Goal: Information Seeking & Learning: Find specific page/section

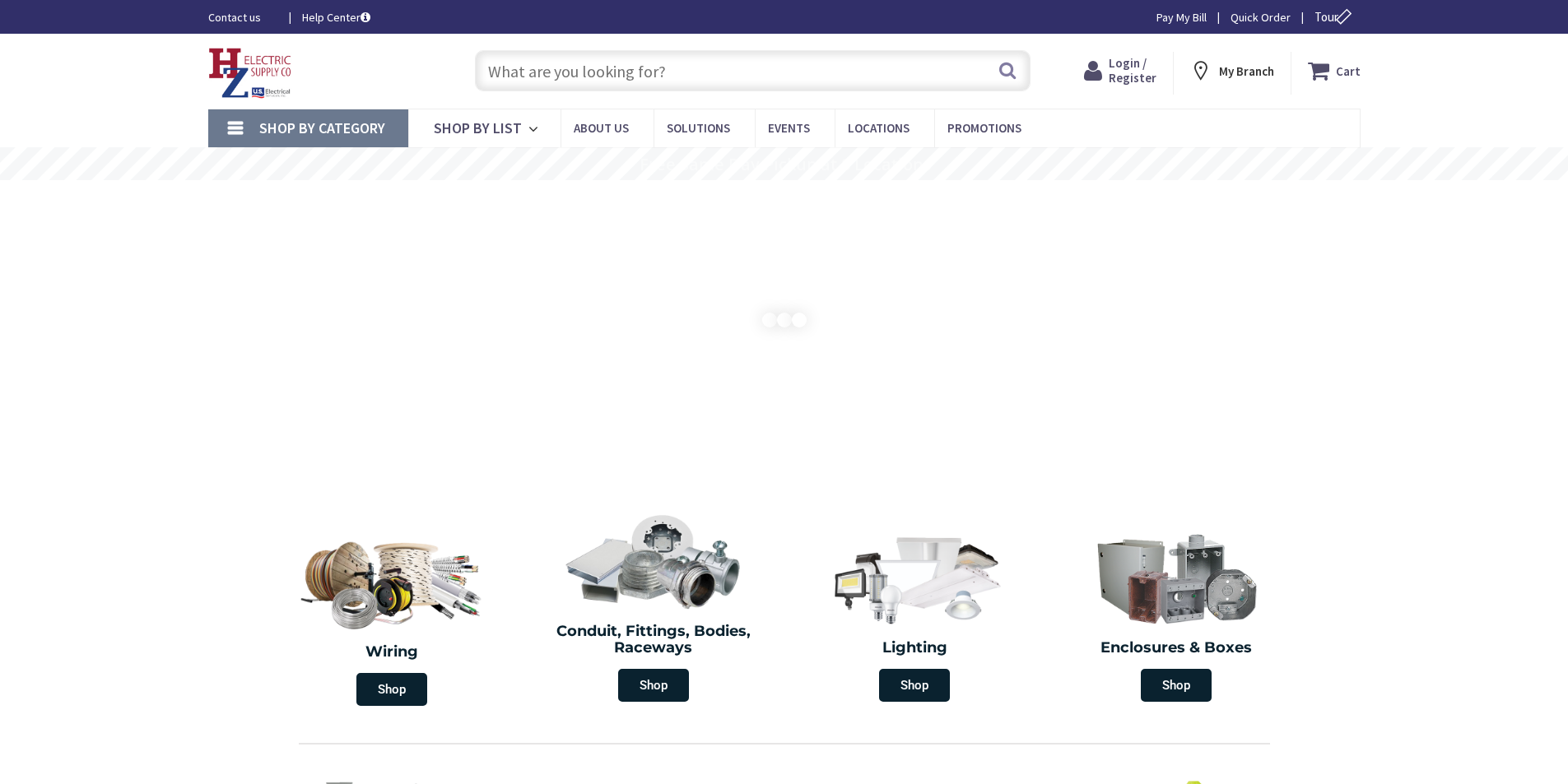
click at [1095, 72] on icon at bounding box center [1096, 70] width 25 height 29
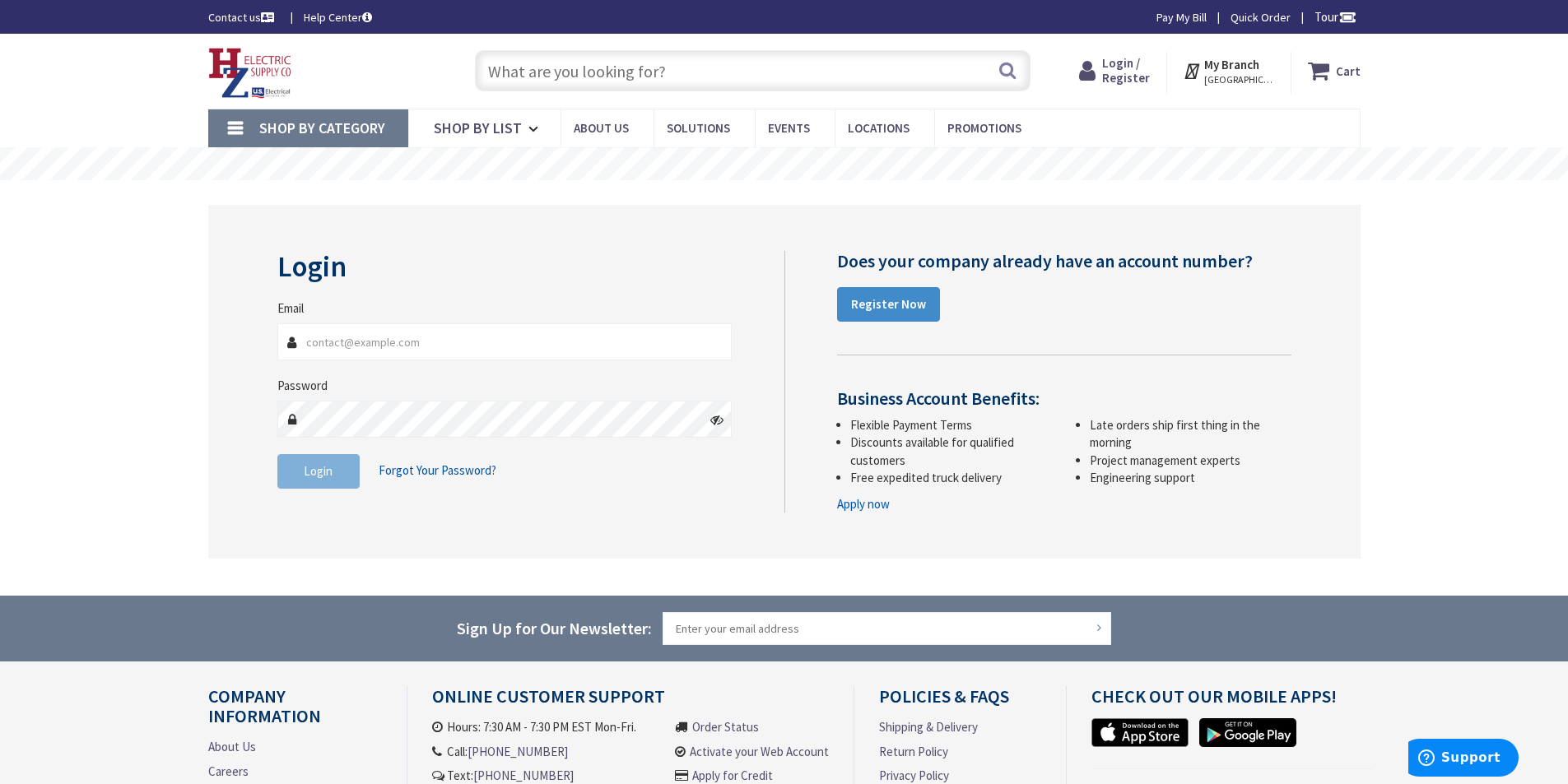
click at [493, 347] on input "Email" at bounding box center [505, 342] width 455 height 37
type input "[EMAIL_ADDRESS][DOMAIN_NAME]"
click at [309, 476] on span "Login" at bounding box center [319, 471] width 29 height 15
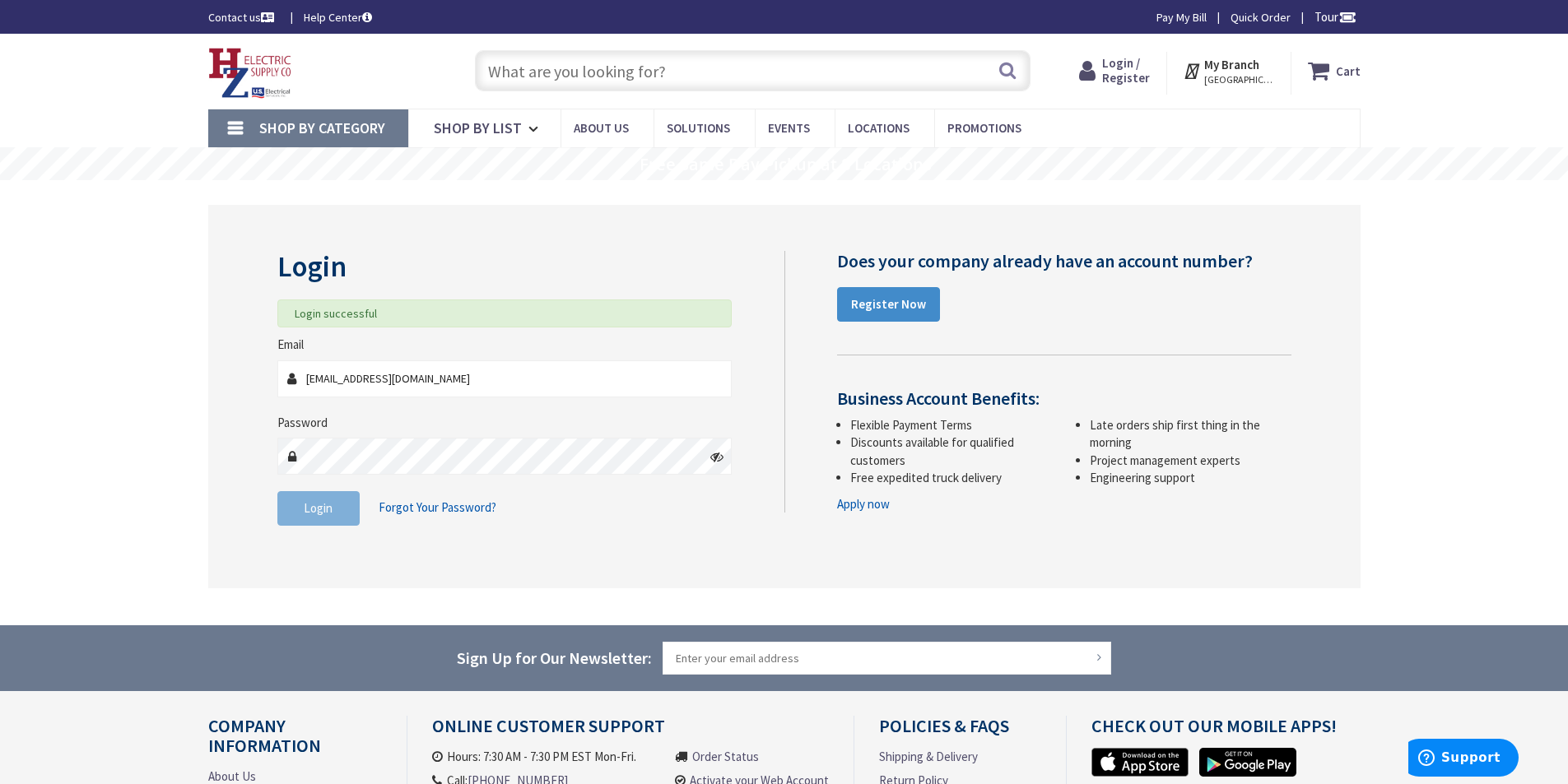
click at [594, 71] on input "text" at bounding box center [753, 70] width 556 height 41
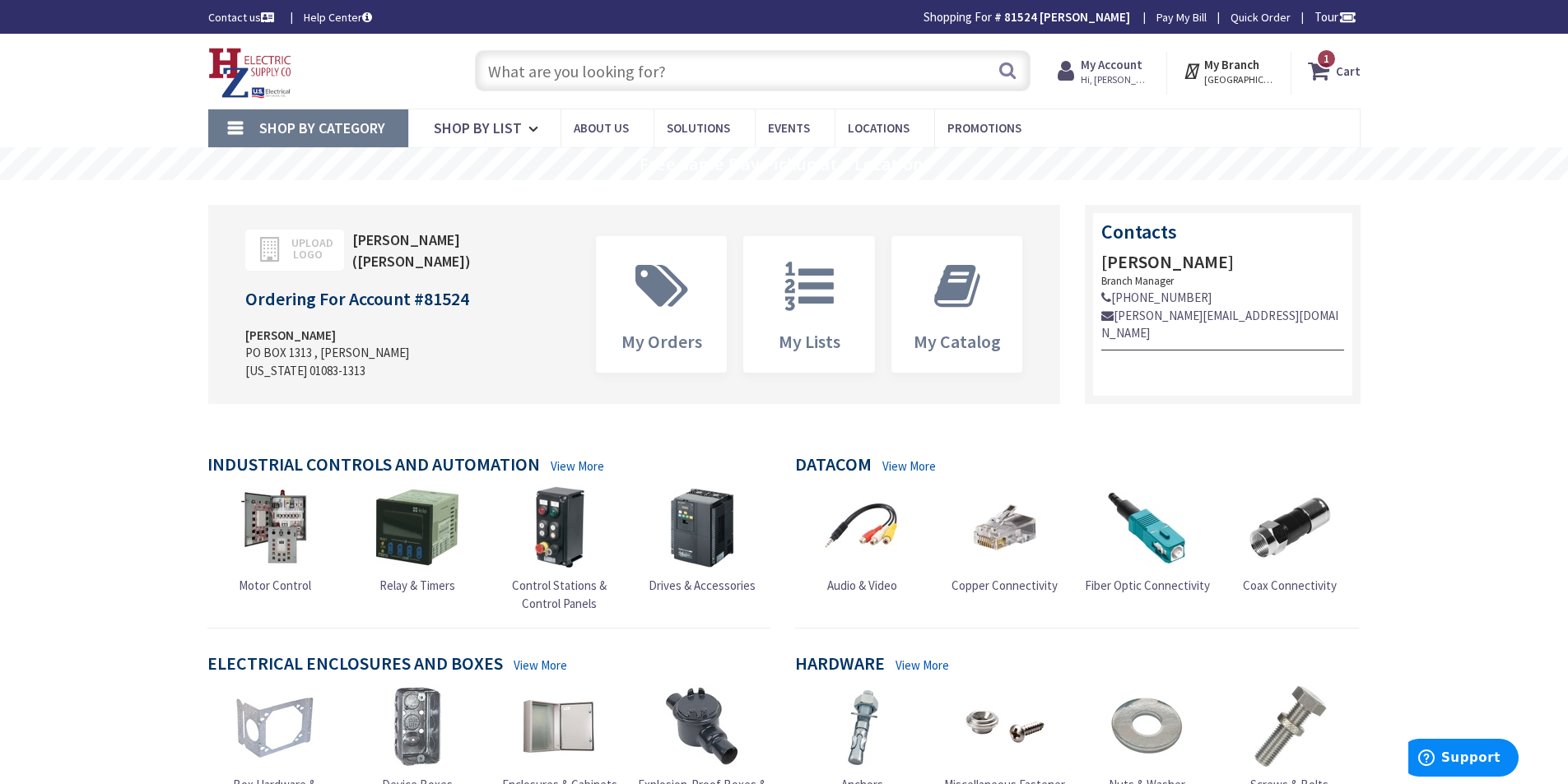
click at [606, 69] on input "text" at bounding box center [753, 70] width 556 height 41
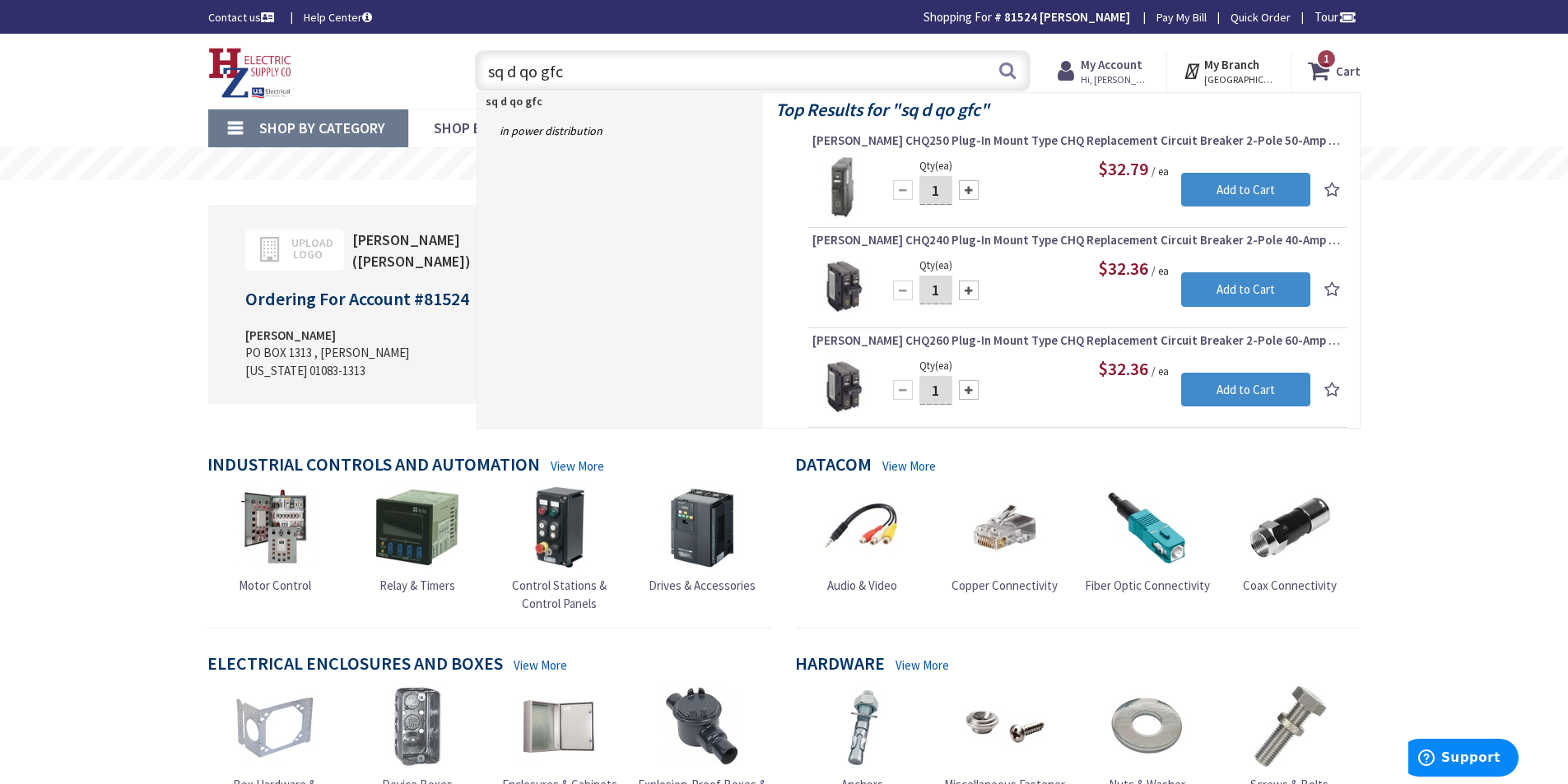
type input "sq d qo gfci"
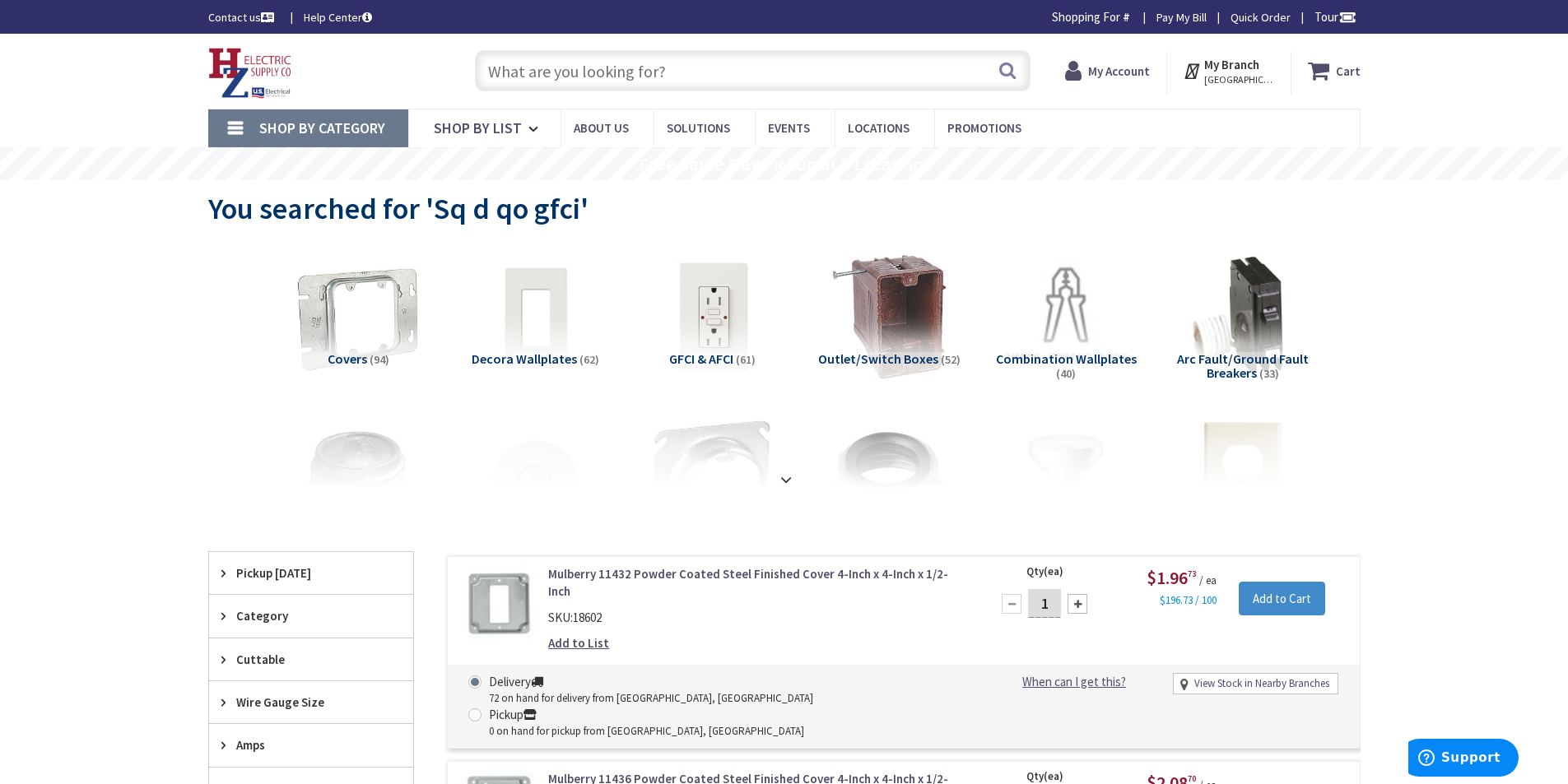
click at [1193, 339] on img at bounding box center [1242, 317] width 149 height 149
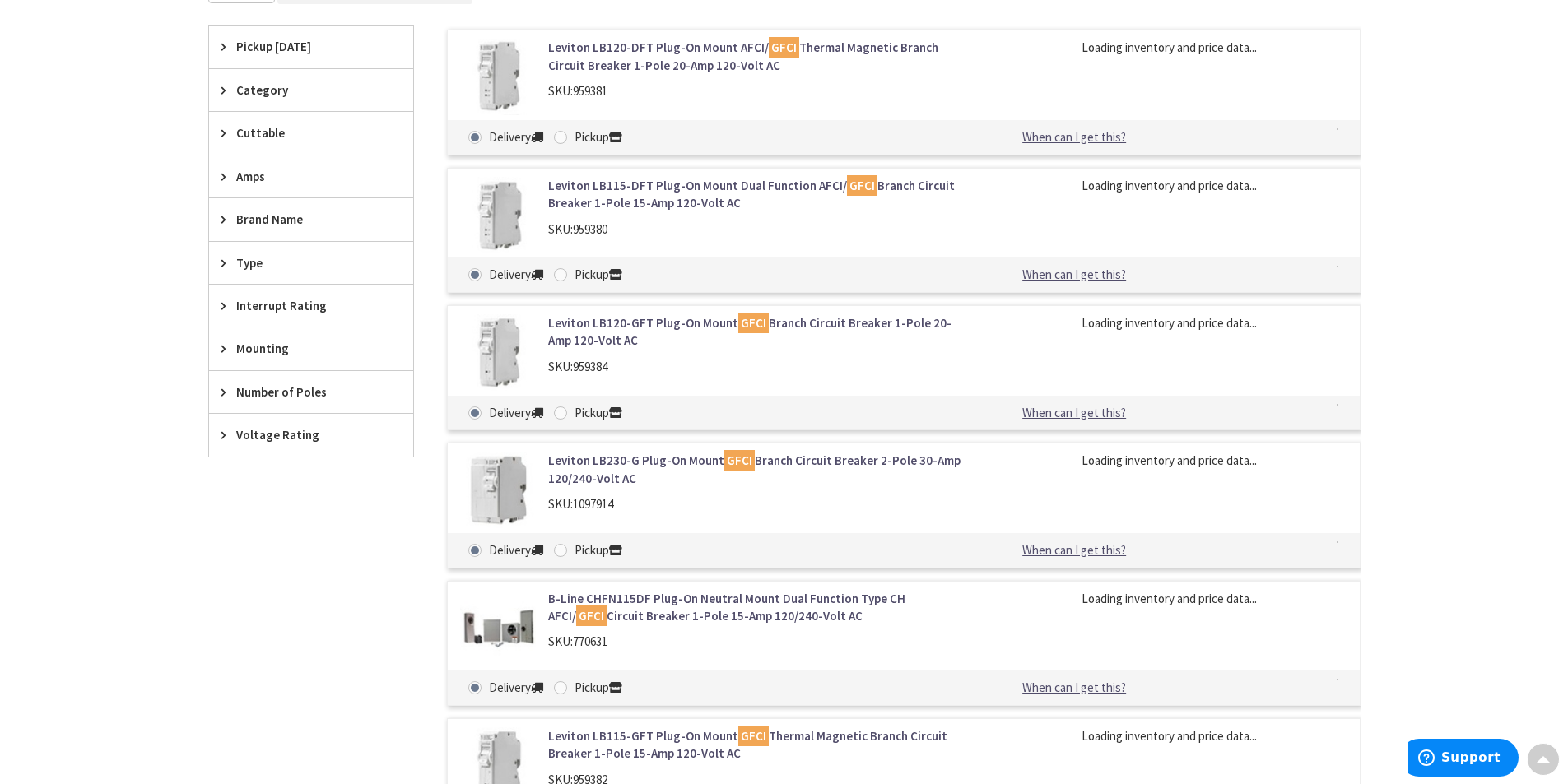
scroll to position [183, 0]
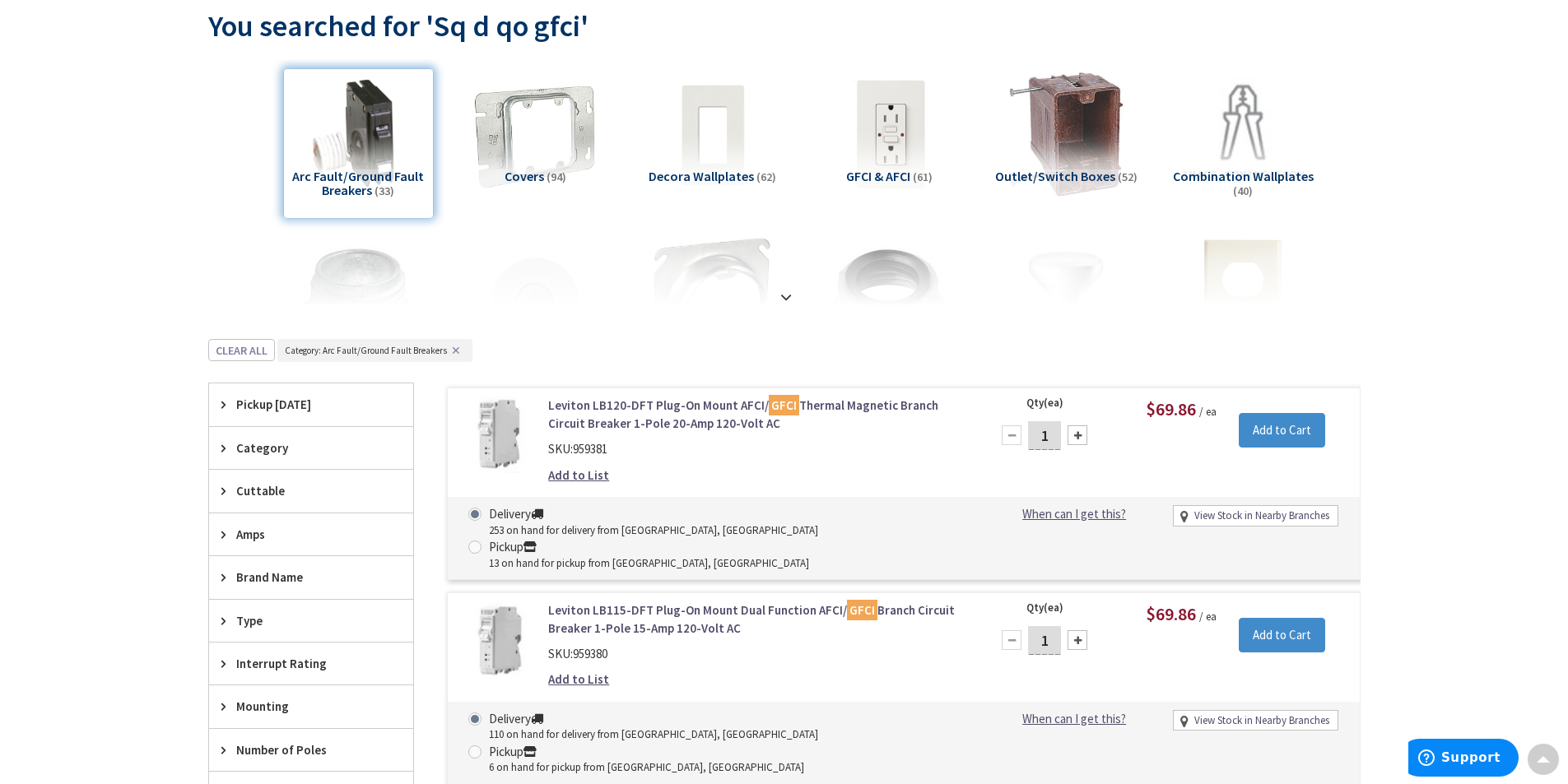
click at [308, 586] on div "Brand Name" at bounding box center [311, 577] width 204 height 42
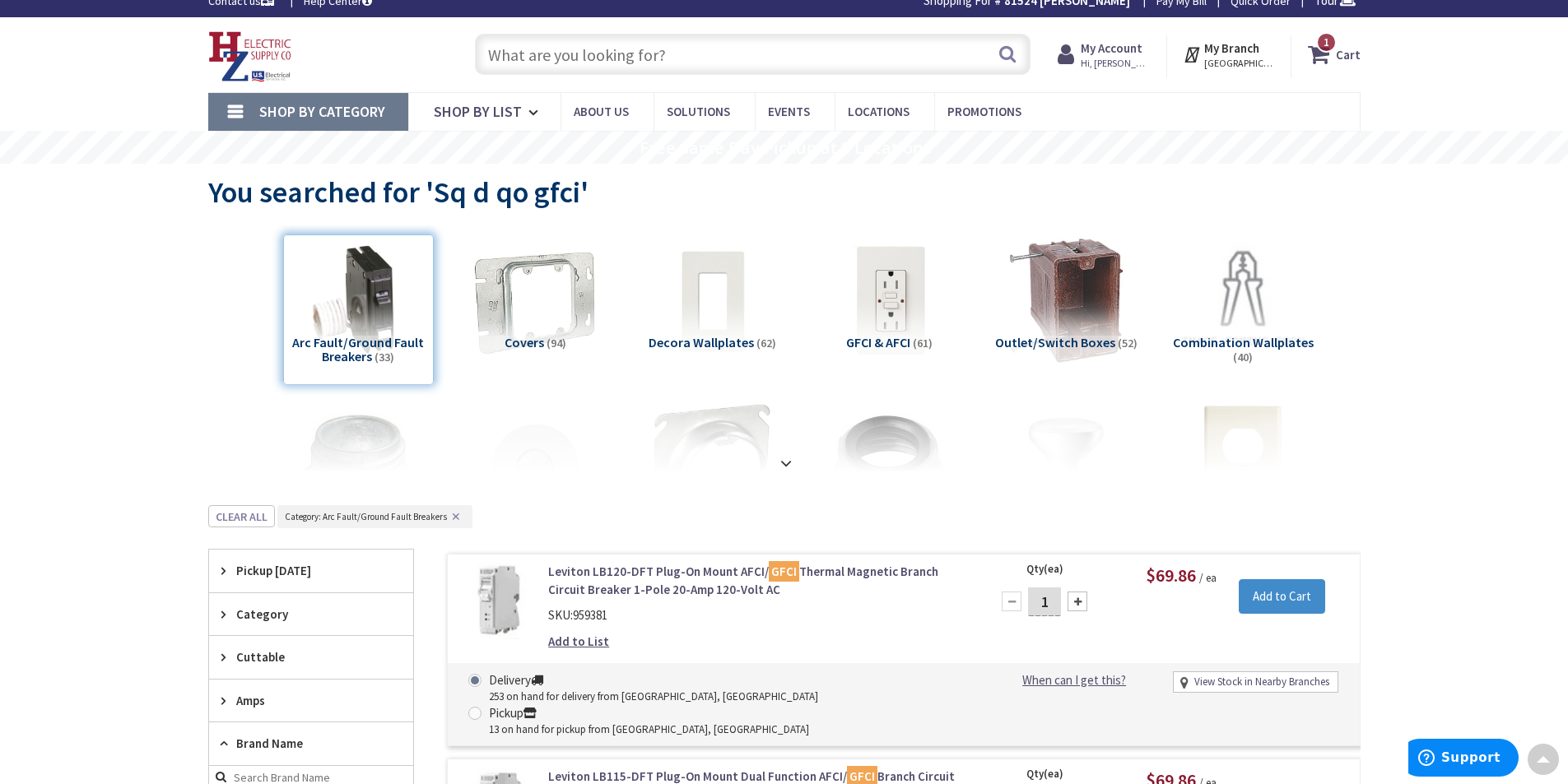
scroll to position [0, 0]
